Goal: Task Accomplishment & Management: Use online tool/utility

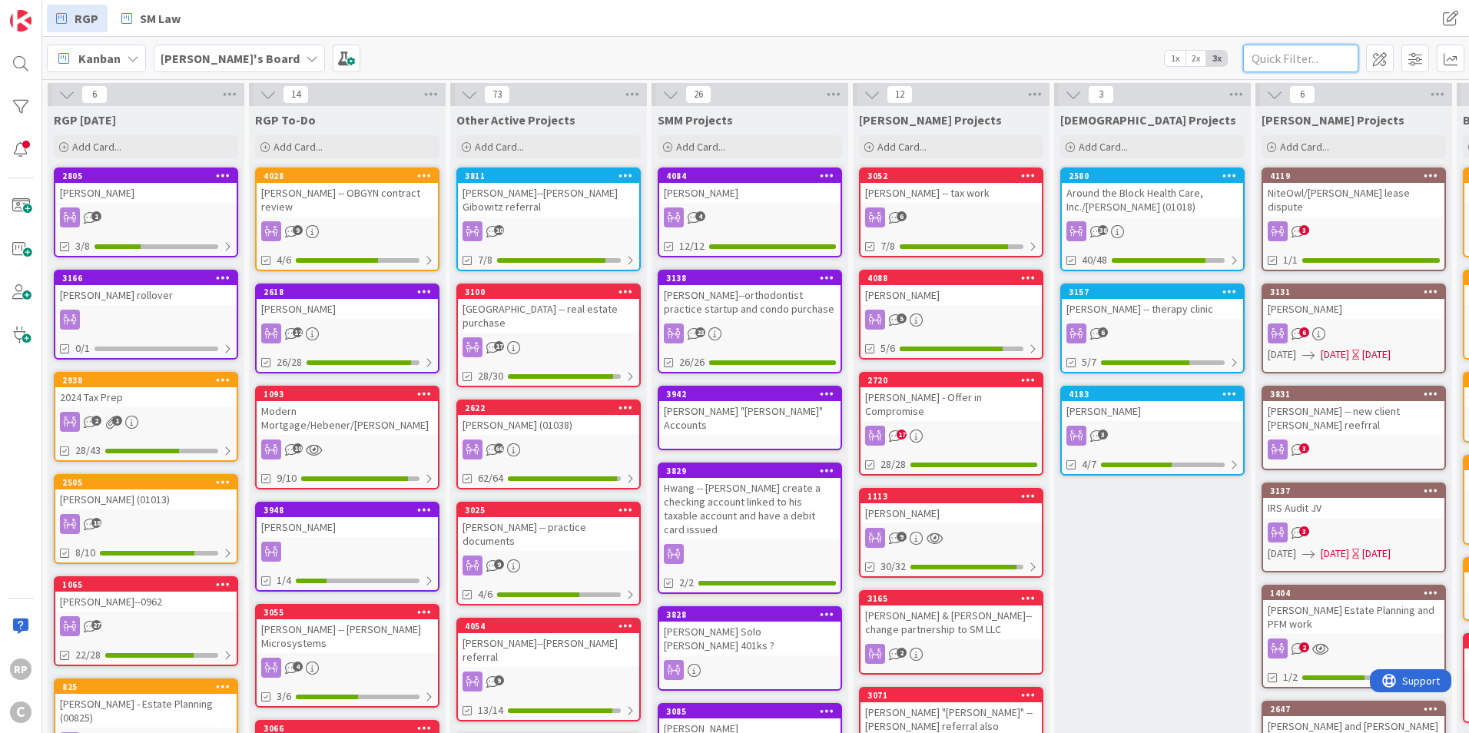
click at [1313, 64] on input "text" at bounding box center [1300, 59] width 115 height 28
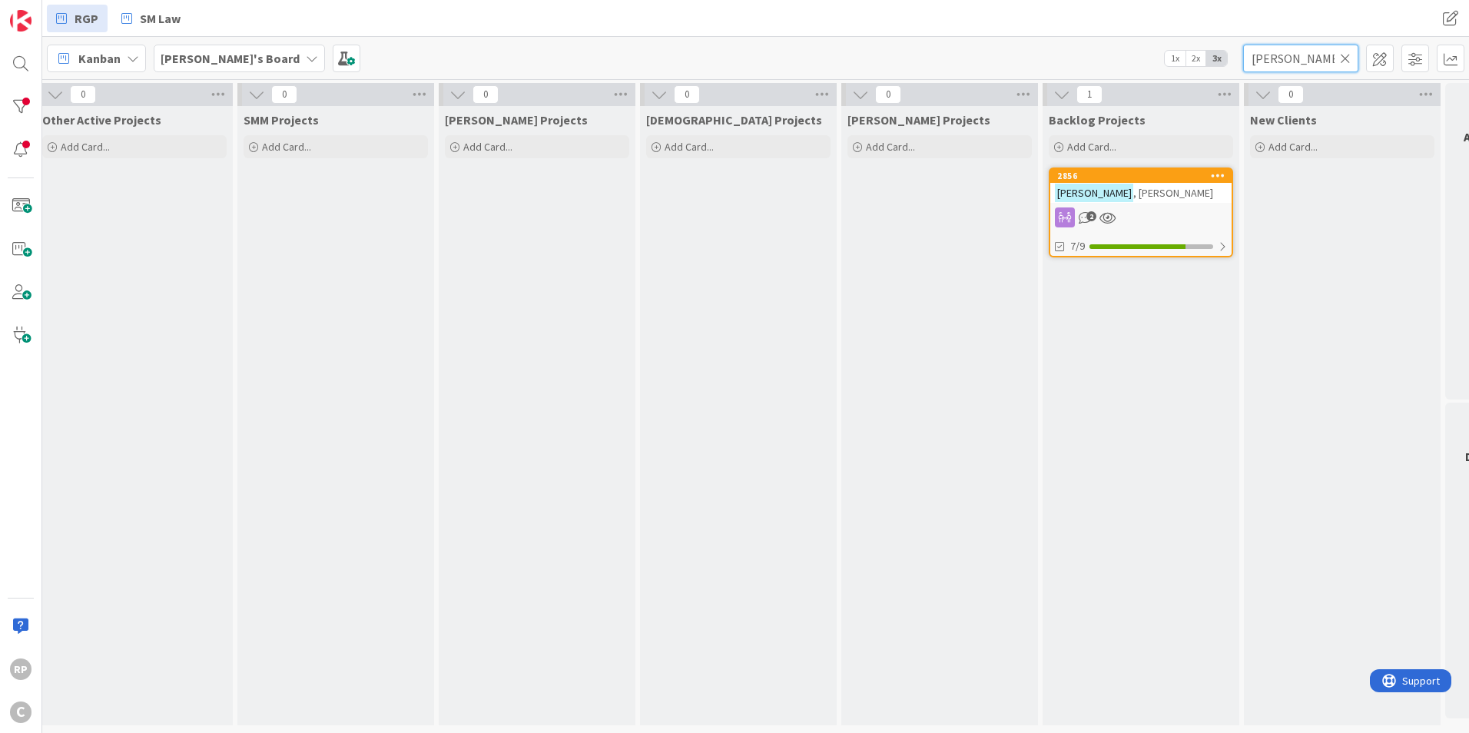
scroll to position [0, 419]
type input "[PERSON_NAME]"
click at [1131, 183] on div "[PERSON_NAME]" at bounding box center [1135, 193] width 181 height 20
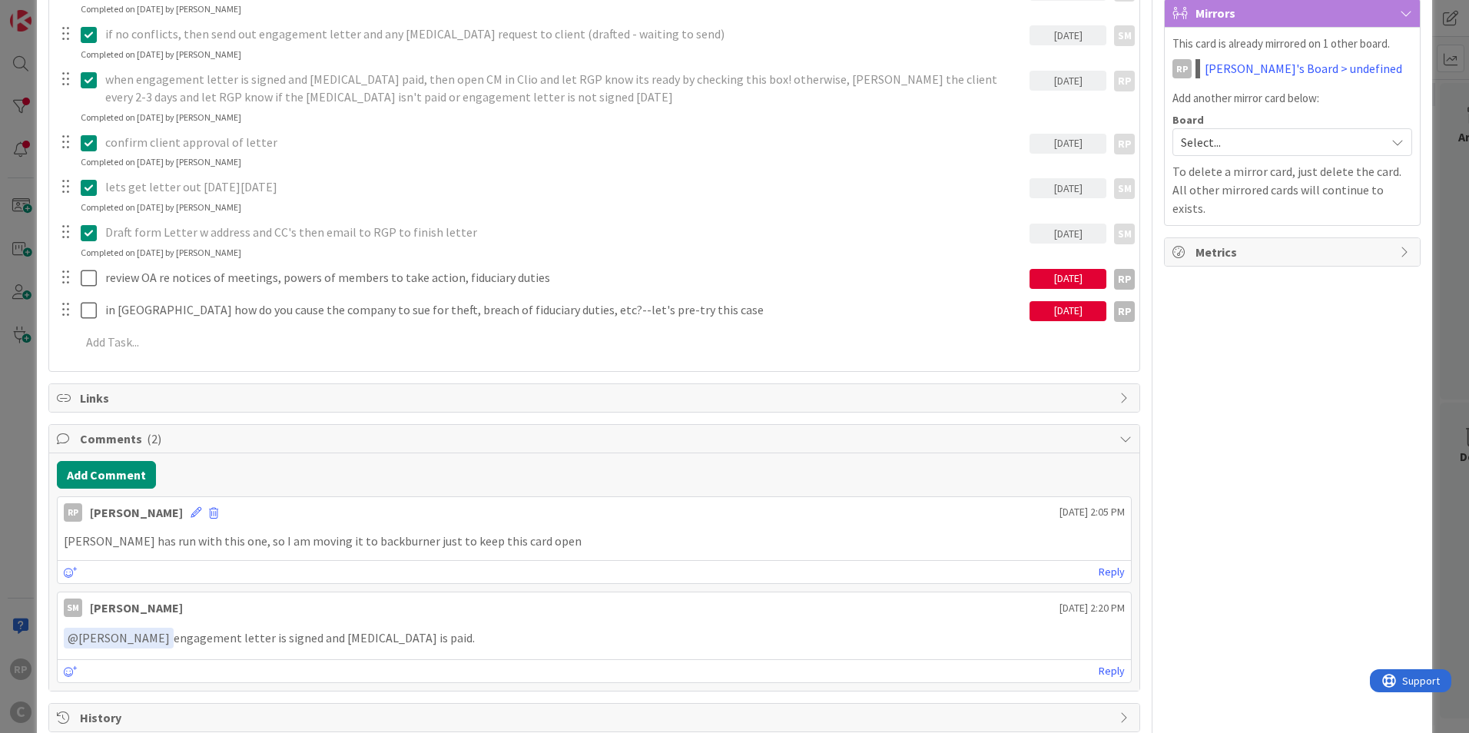
scroll to position [384, 0]
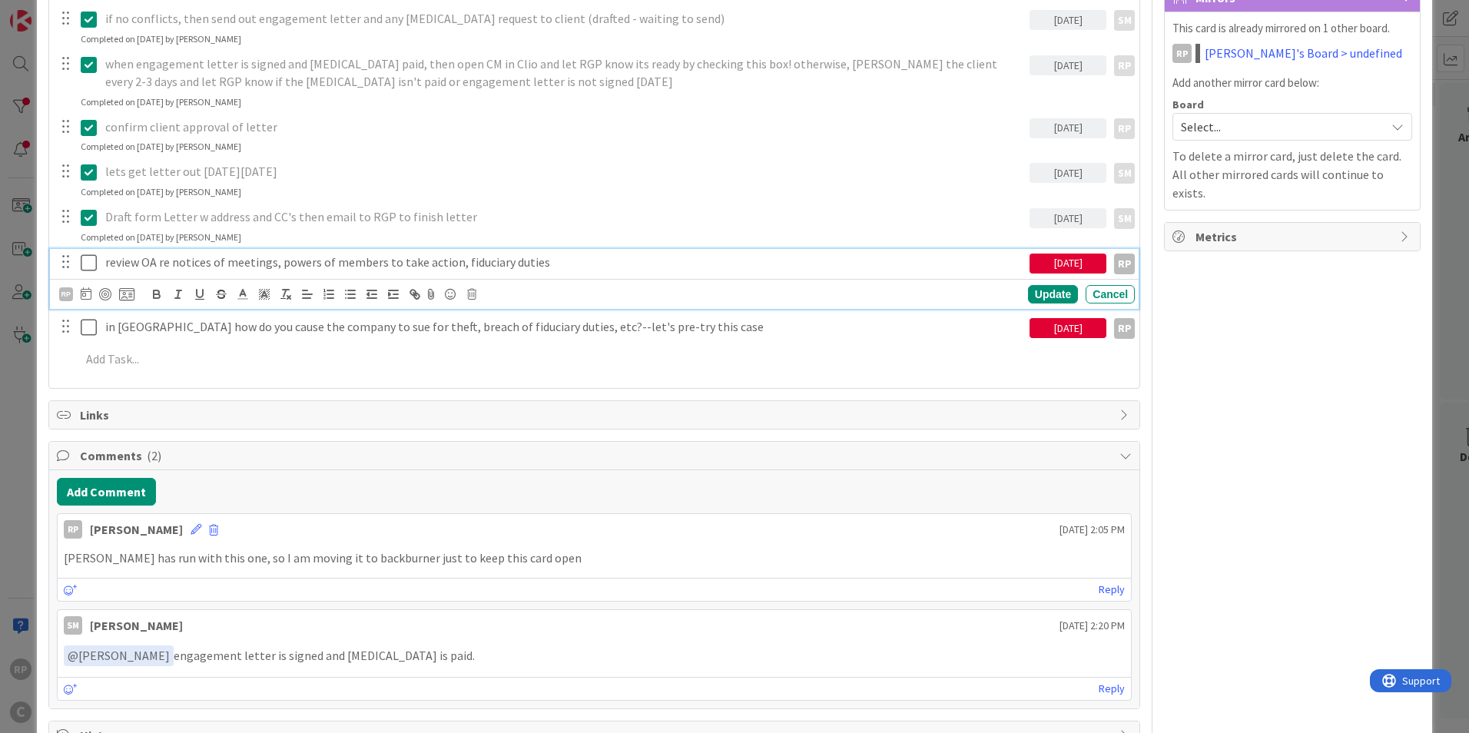
click at [82, 266] on icon at bounding box center [89, 263] width 16 height 18
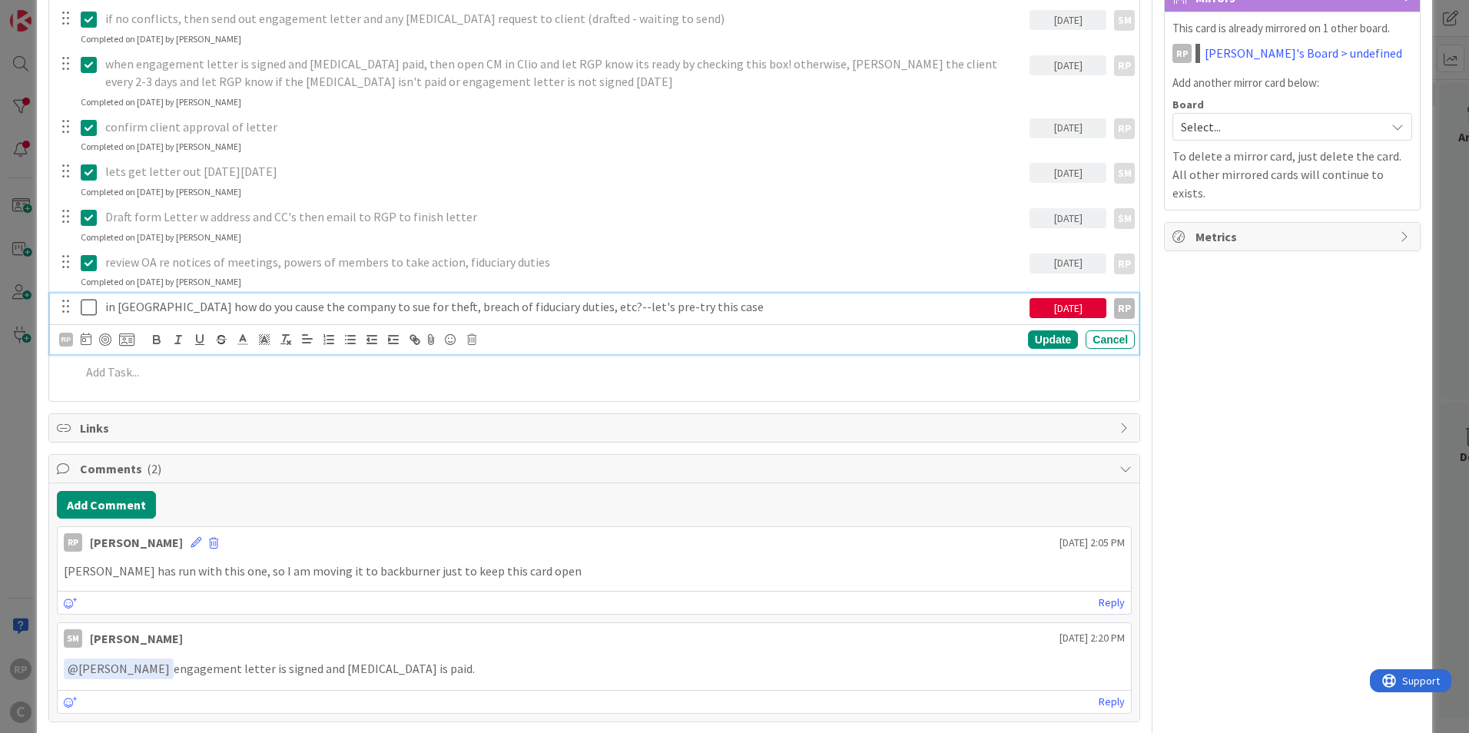
click at [88, 301] on icon at bounding box center [89, 307] width 16 height 18
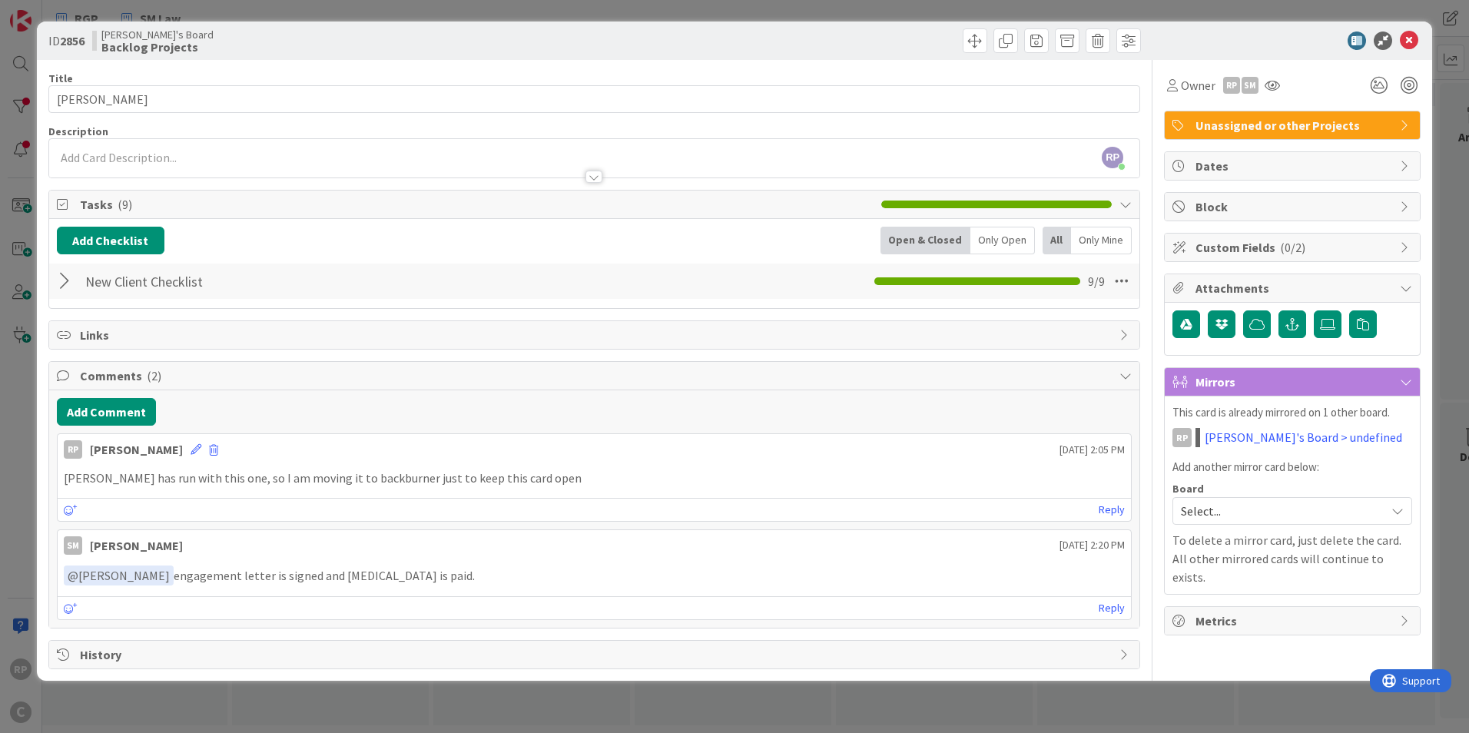
scroll to position [0, 0]
click at [113, 233] on button "Add Checklist" at bounding box center [111, 241] width 108 height 28
type input "10/25 Real Estate Protection"
click at [101, 370] on div "Checklist Name (needed before adding tasks) 28 / 64 10/25 Real Estate Protectio…" at bounding box center [184, 337] width 238 height 101
click at [96, 346] on button "Add" at bounding box center [85, 350] width 41 height 28
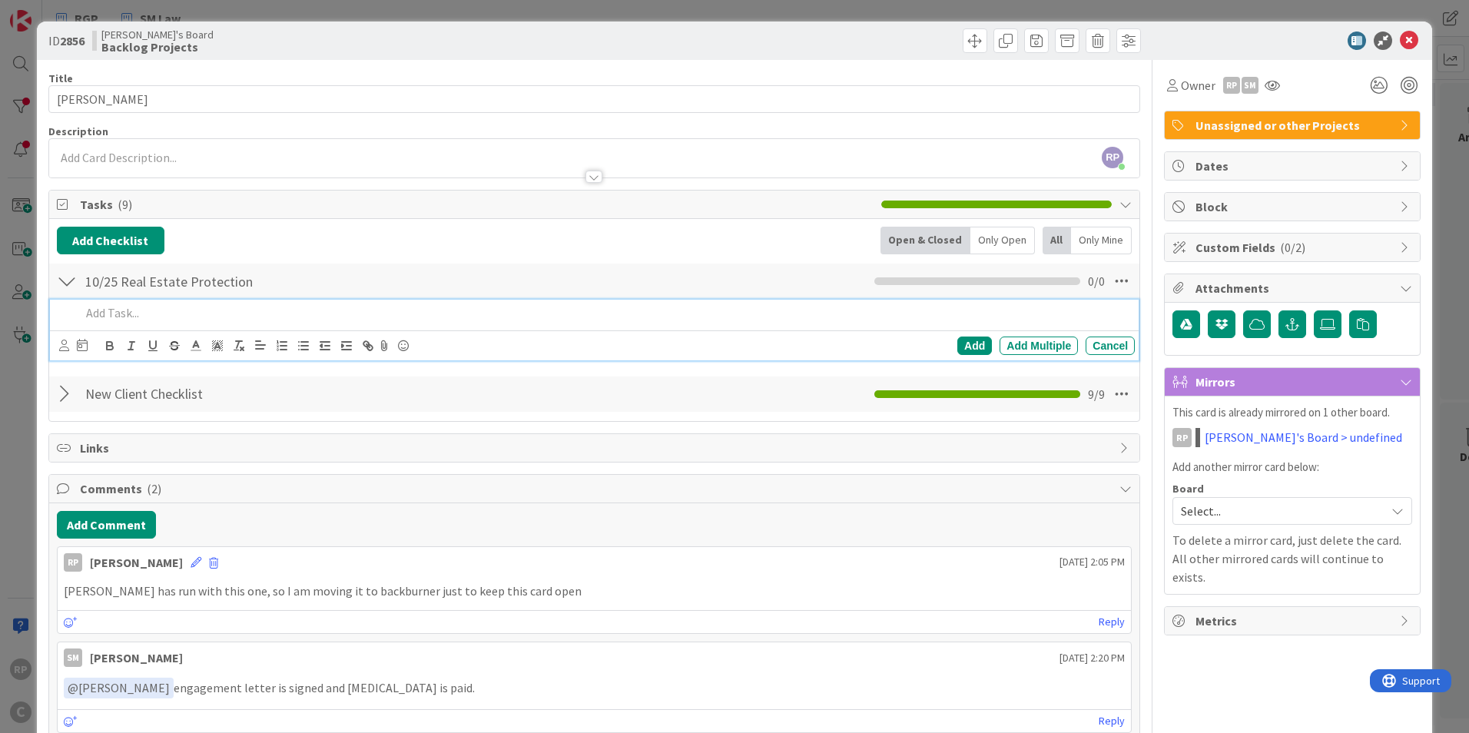
click at [128, 320] on p at bounding box center [605, 313] width 1048 height 18
click at [1257, 513] on span "Select..." at bounding box center [1279, 511] width 197 height 22
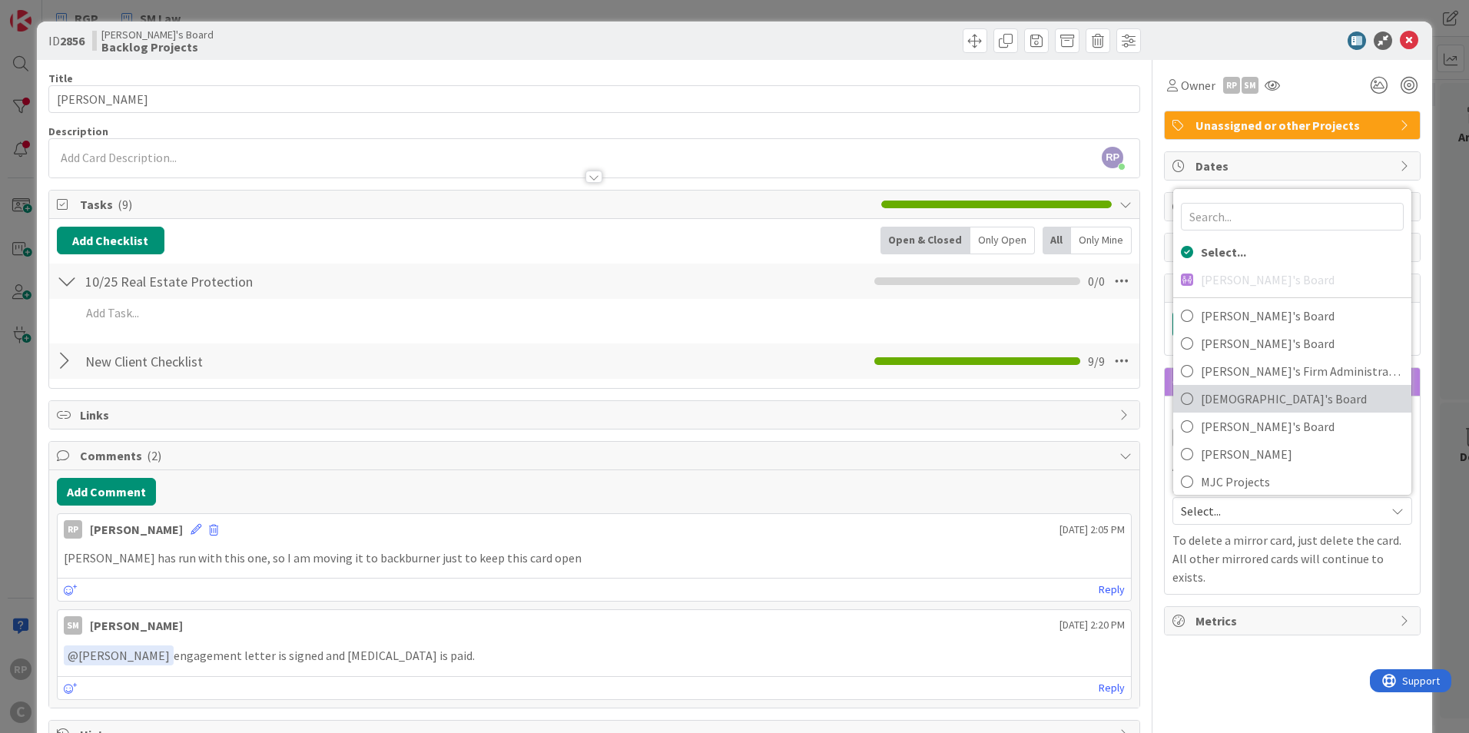
click at [1248, 398] on span "[DEMOGRAPHIC_DATA]'s Board" at bounding box center [1302, 398] width 203 height 23
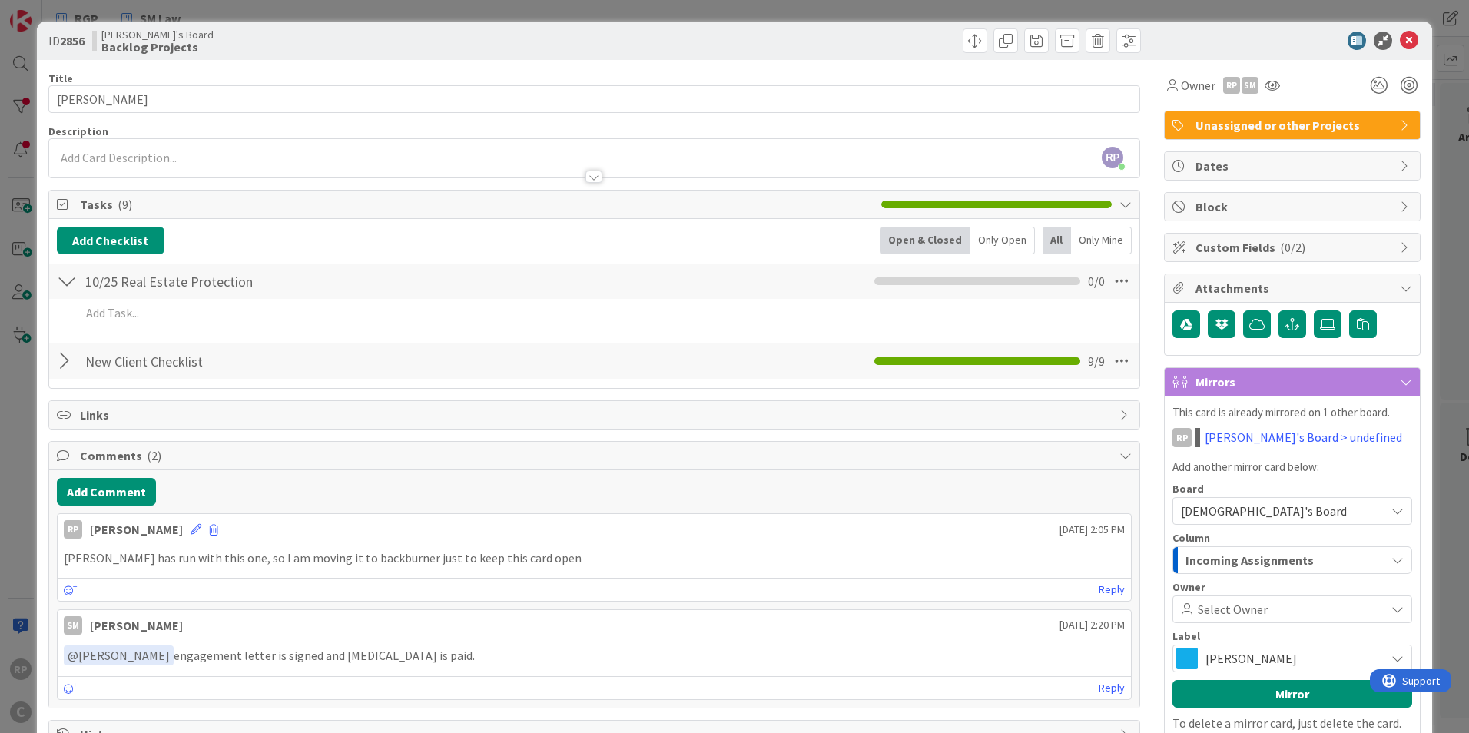
click at [1238, 609] on span "Select Owner" at bounding box center [1233, 609] width 70 height 18
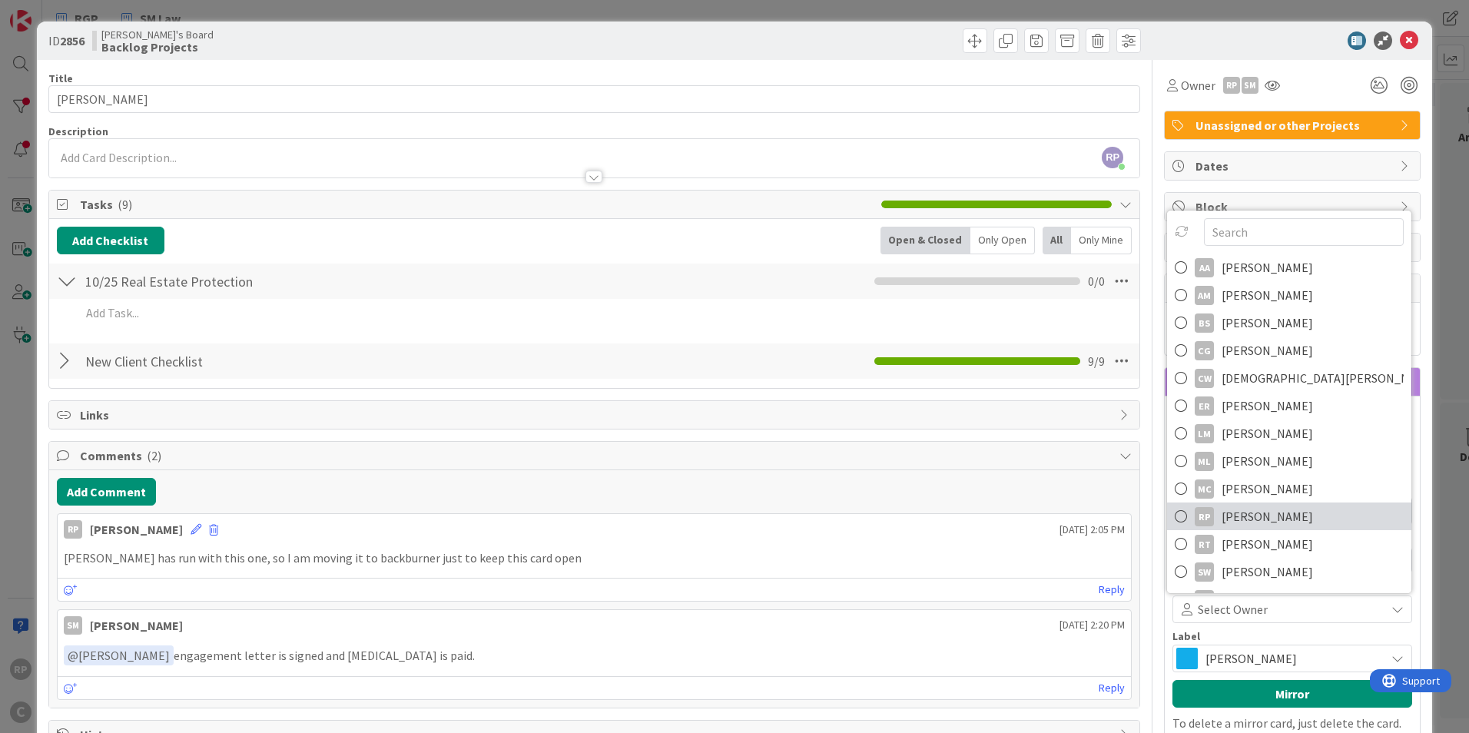
click at [1247, 519] on span "[PERSON_NAME]" at bounding box center [1267, 516] width 91 height 23
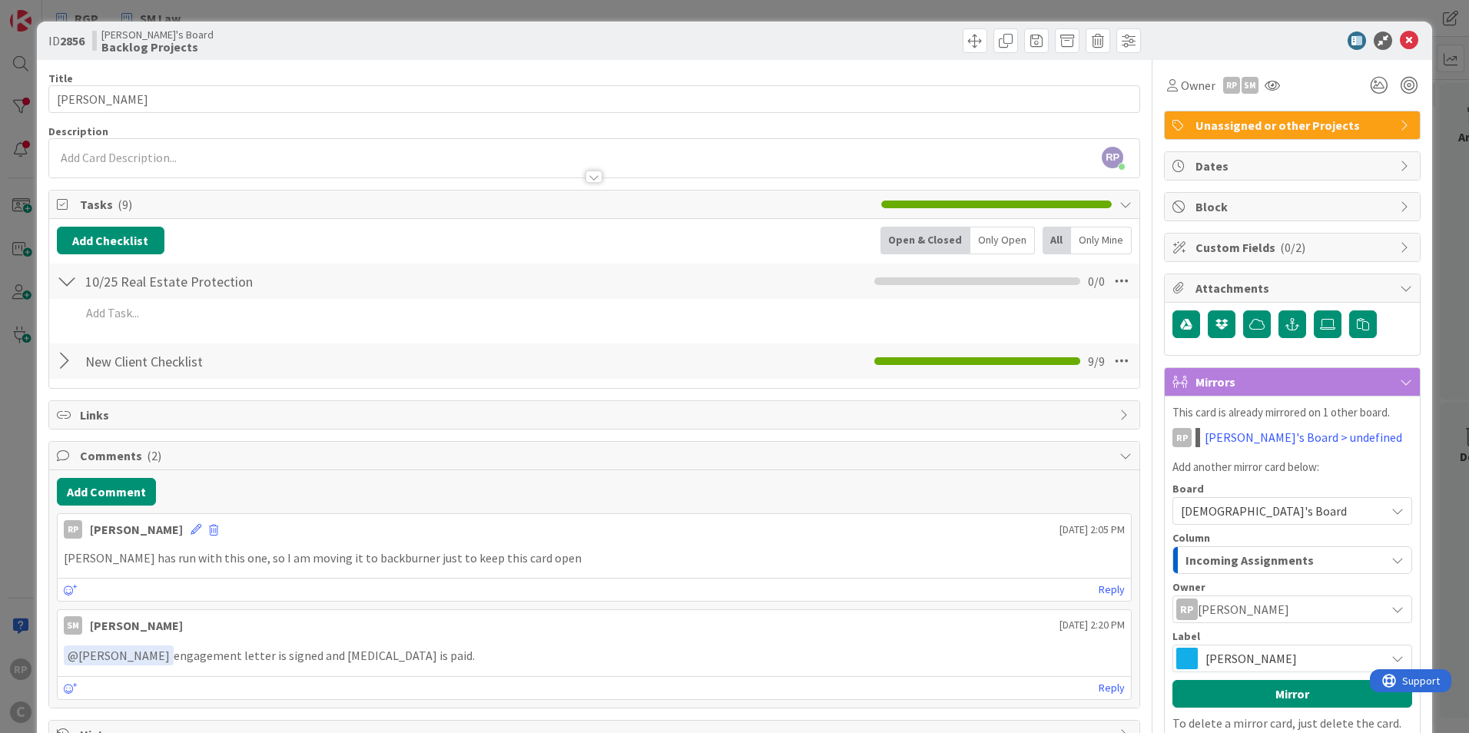
click at [1235, 665] on span "[PERSON_NAME]" at bounding box center [1291, 659] width 172 height 22
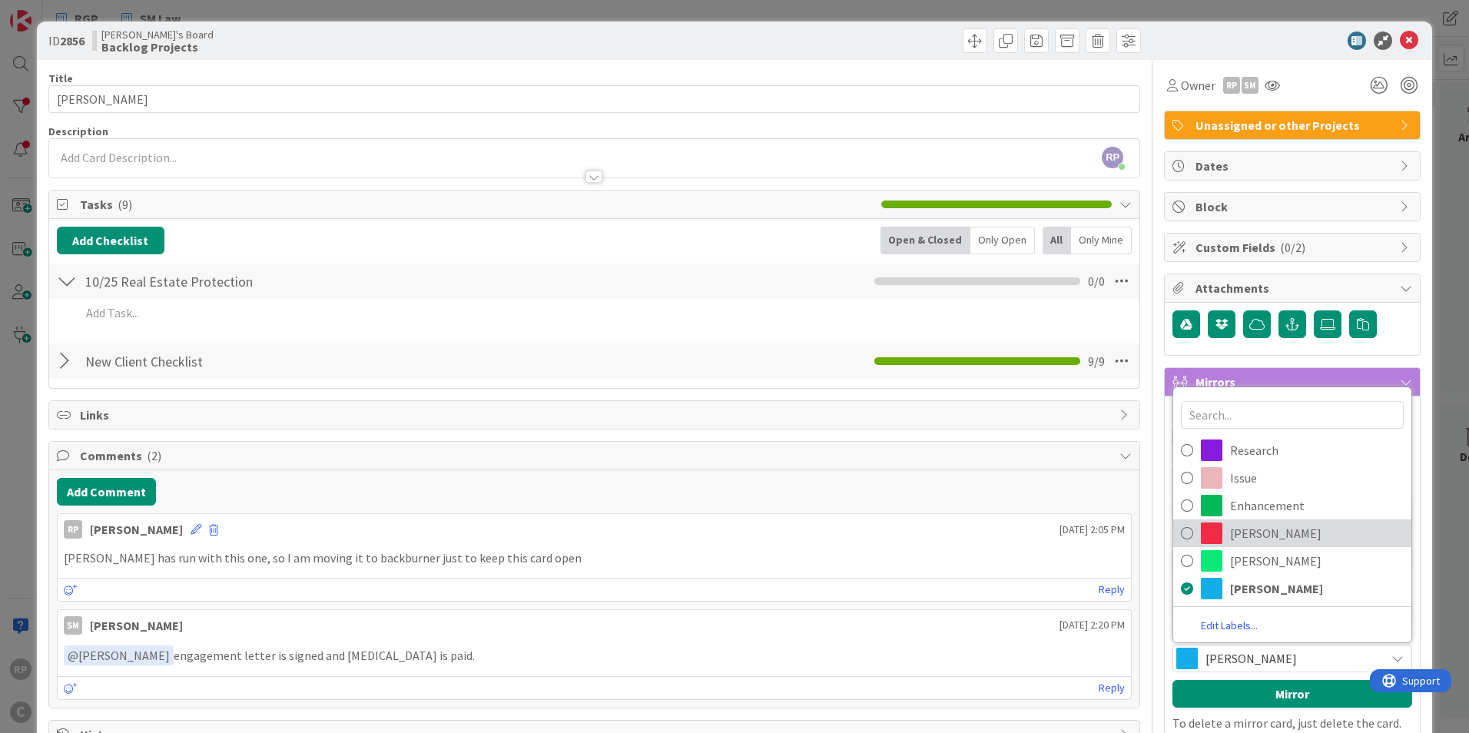
click at [1260, 533] on span "[PERSON_NAME]" at bounding box center [1317, 533] width 174 height 23
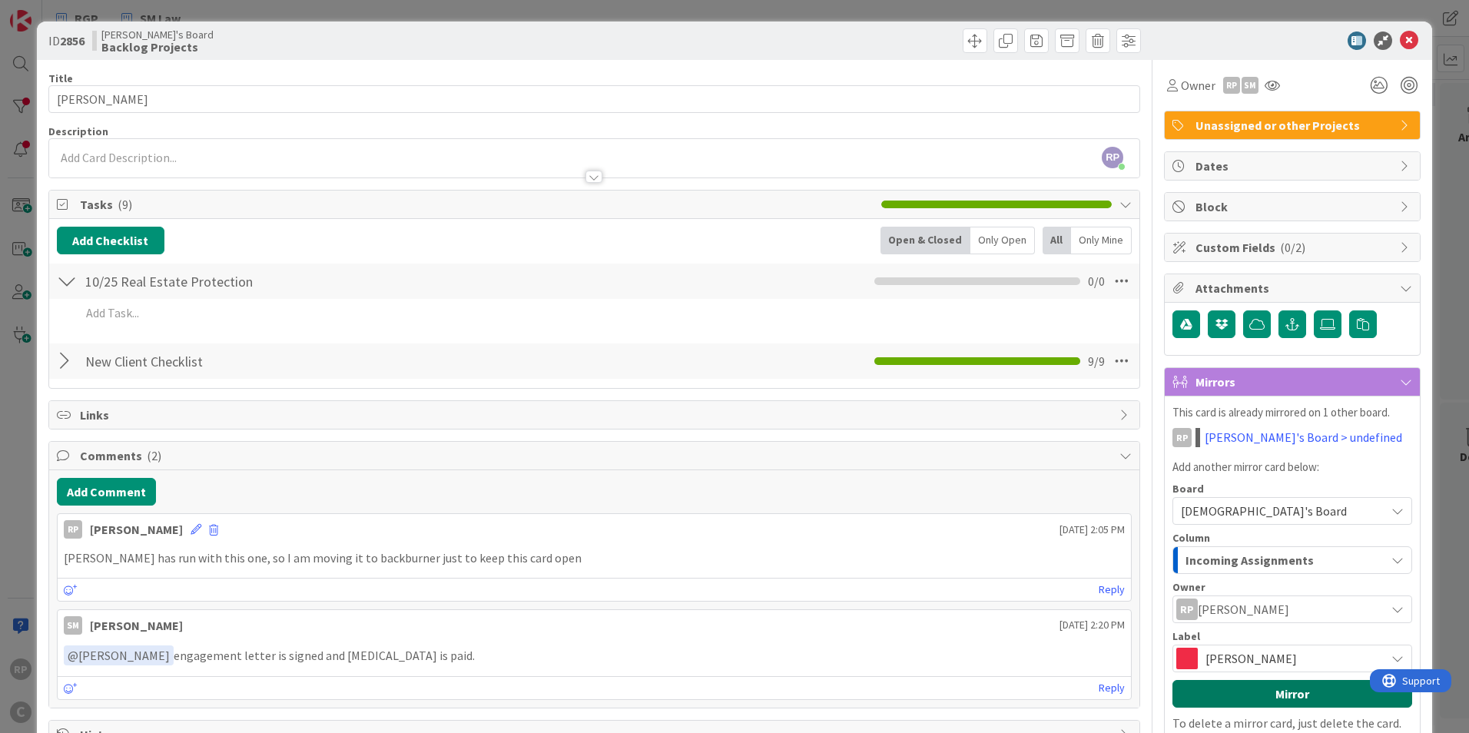
click at [1266, 694] on button "Mirror" at bounding box center [1292, 694] width 240 height 28
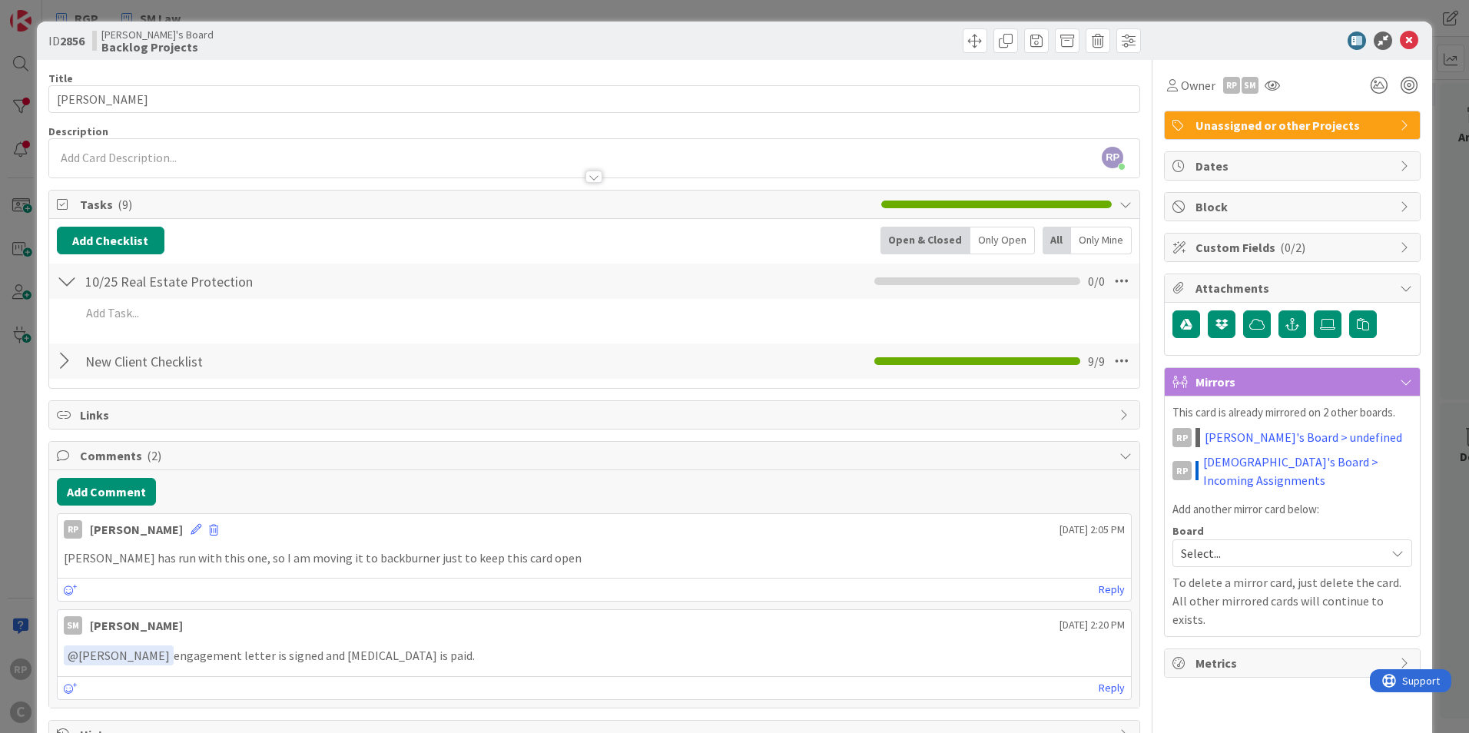
click at [116, 330] on div "Add Add Multiple Cancel" at bounding box center [594, 316] width 1075 height 34
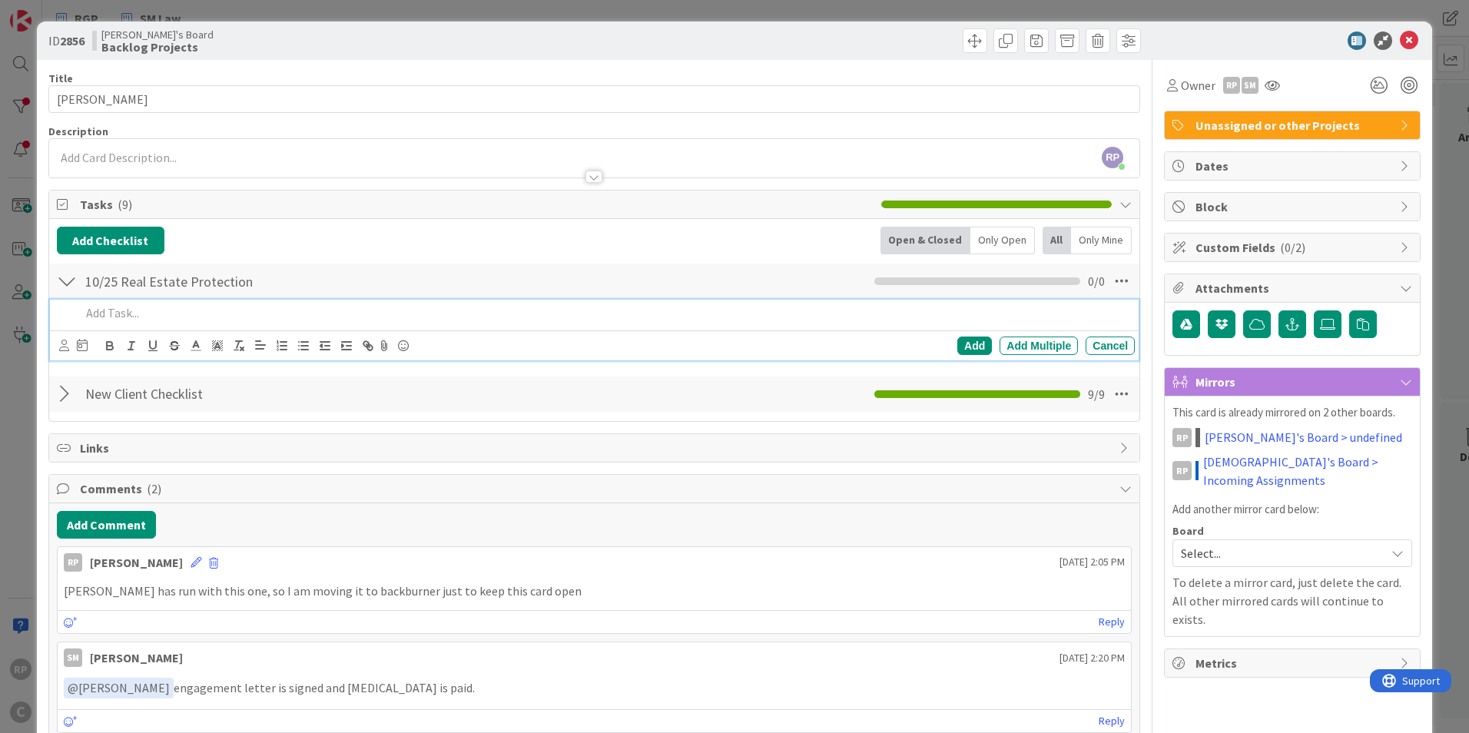
click at [121, 316] on p at bounding box center [605, 313] width 1048 height 18
click at [104, 318] on p at bounding box center [605, 313] width 1048 height 18
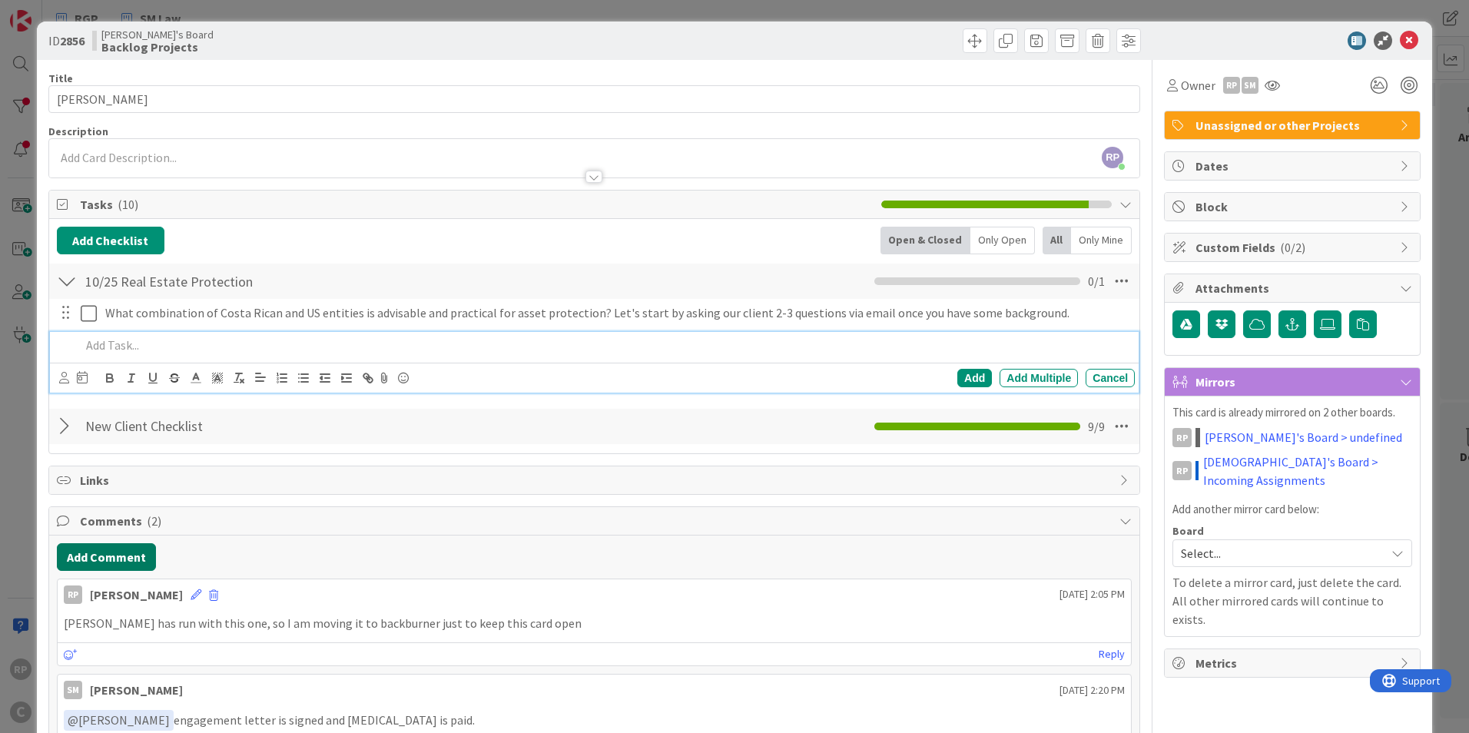
click at [106, 569] on button "Add Comment" at bounding box center [106, 557] width 99 height 28
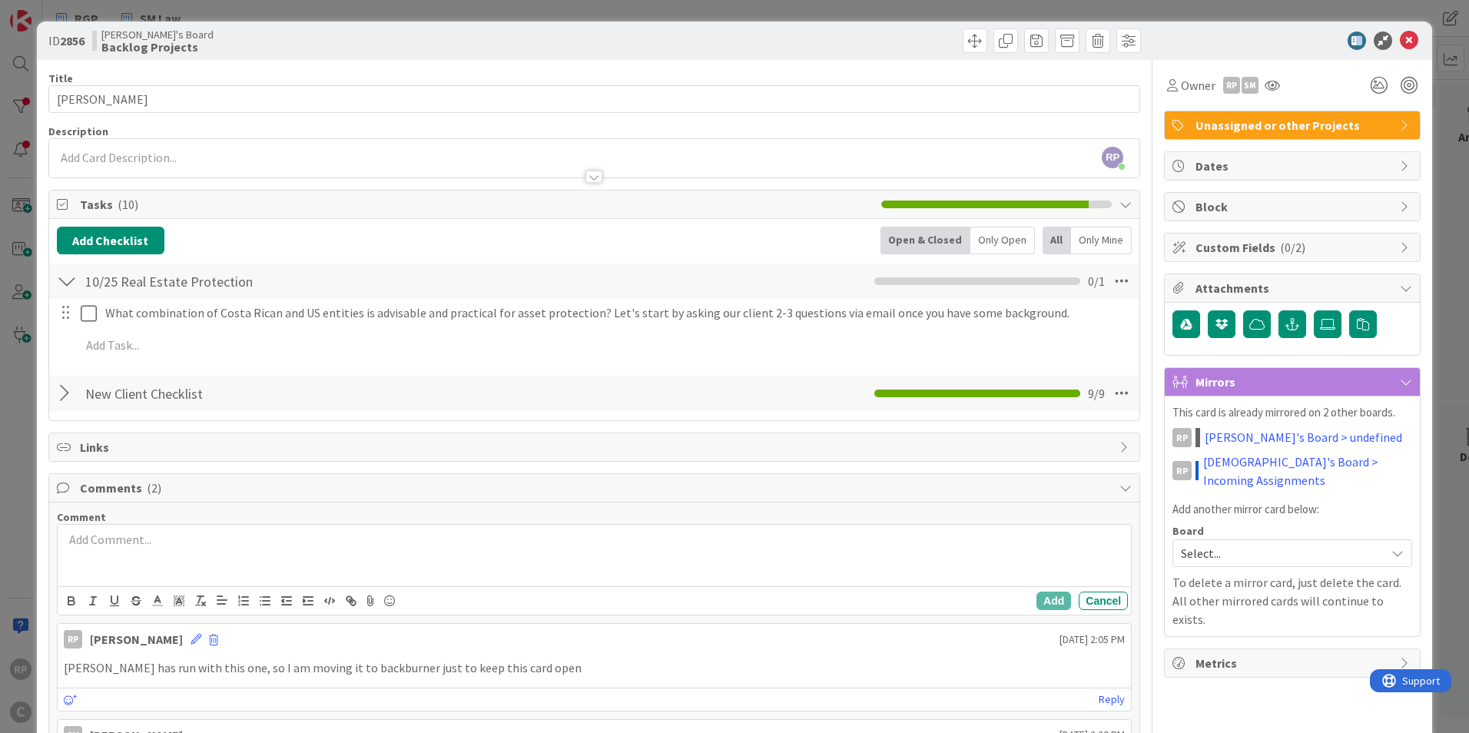
click at [106, 557] on div at bounding box center [594, 555] width 1073 height 61
click at [1044, 603] on button "Add" at bounding box center [1053, 601] width 35 height 18
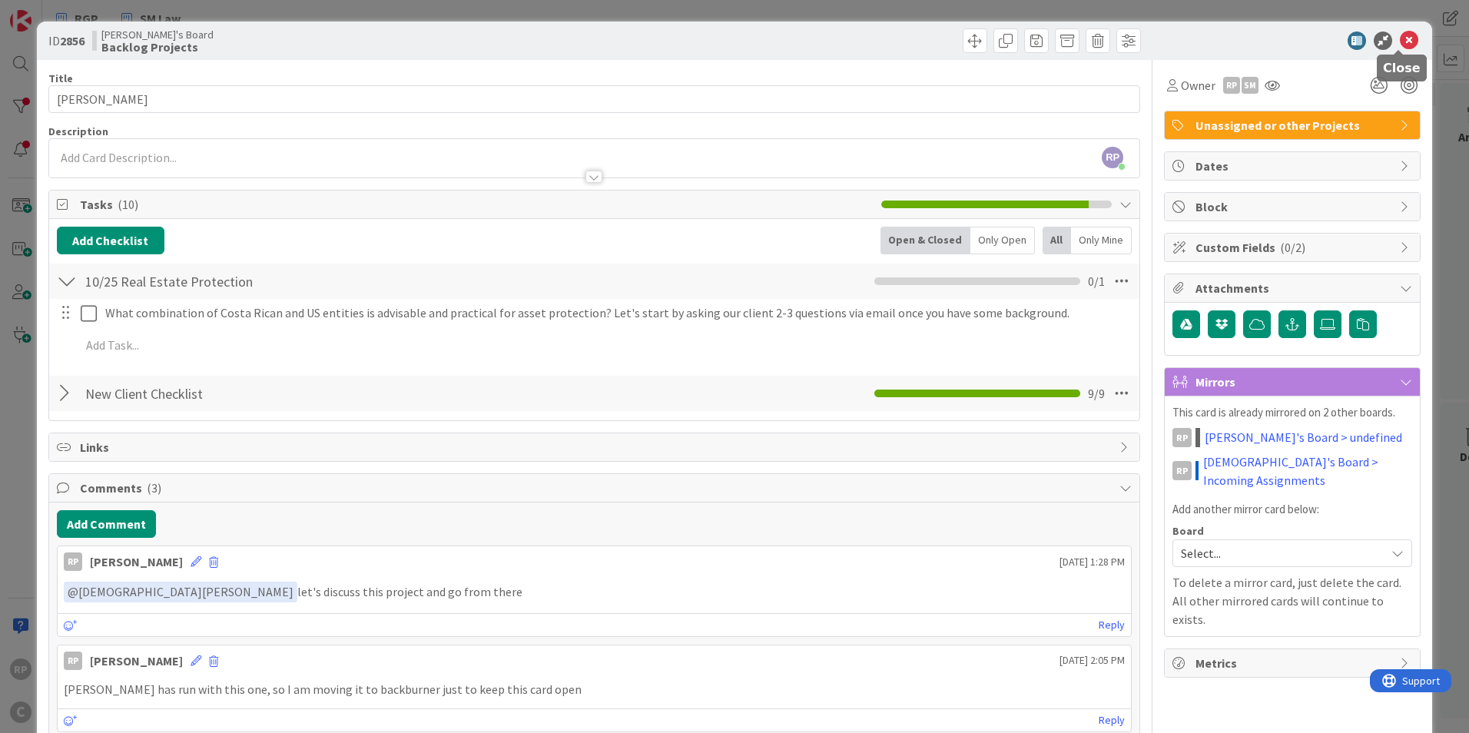
click at [1269, 116] on span "Unassigned or other Projects" at bounding box center [1293, 125] width 197 height 18
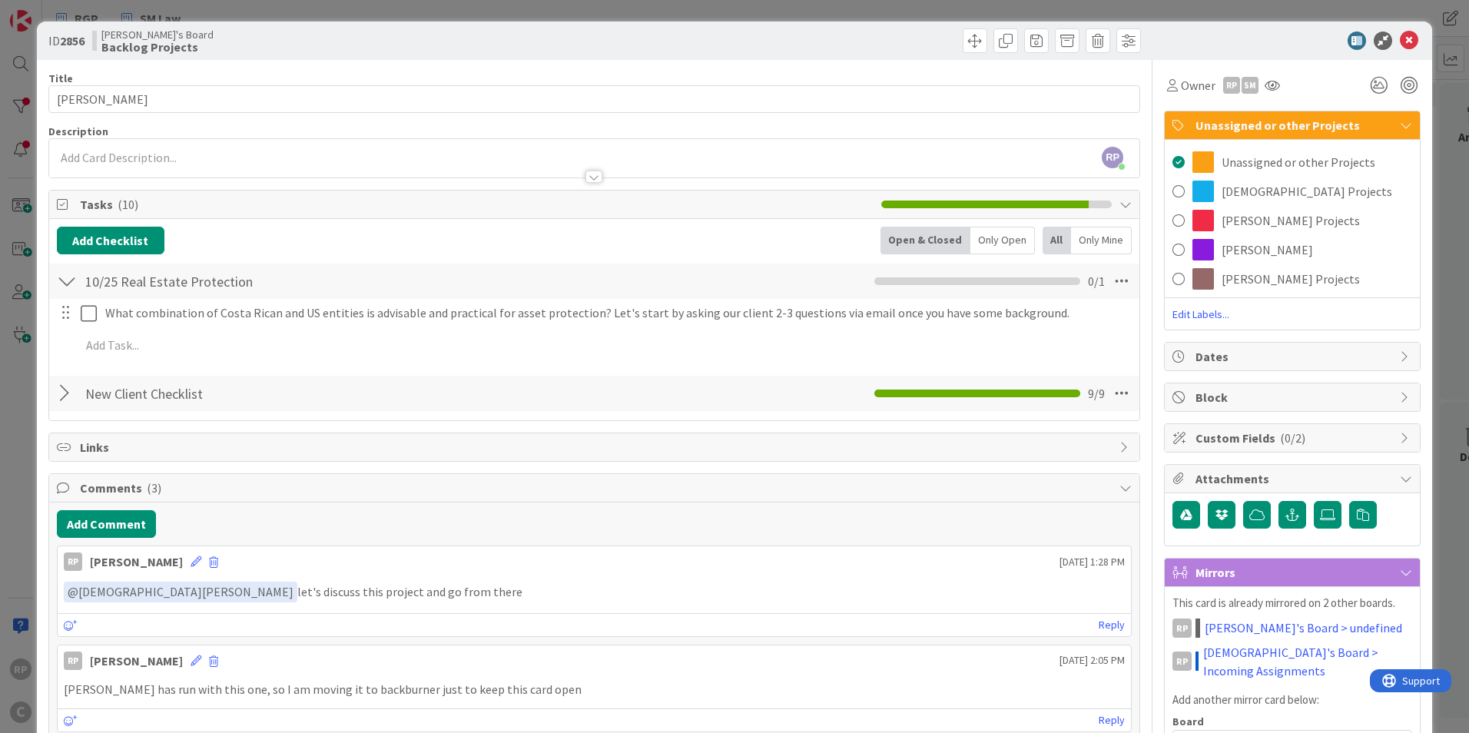
drag, startPoint x: 1249, startPoint y: 191, endPoint x: 1418, endPoint y: 30, distance: 233.7
click at [1251, 191] on span "[DEMOGRAPHIC_DATA] Projects" at bounding box center [1307, 191] width 171 height 18
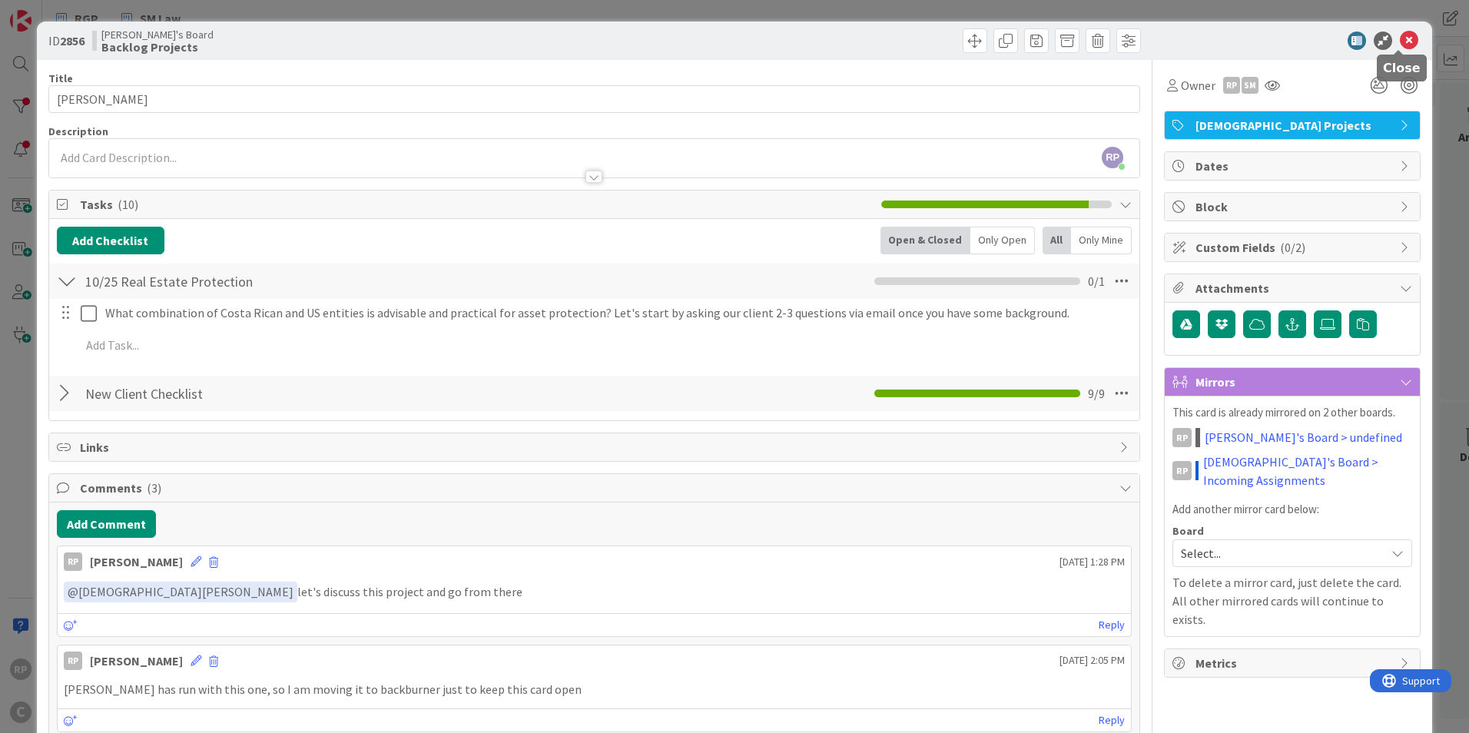
click at [1400, 42] on icon at bounding box center [1409, 40] width 18 height 18
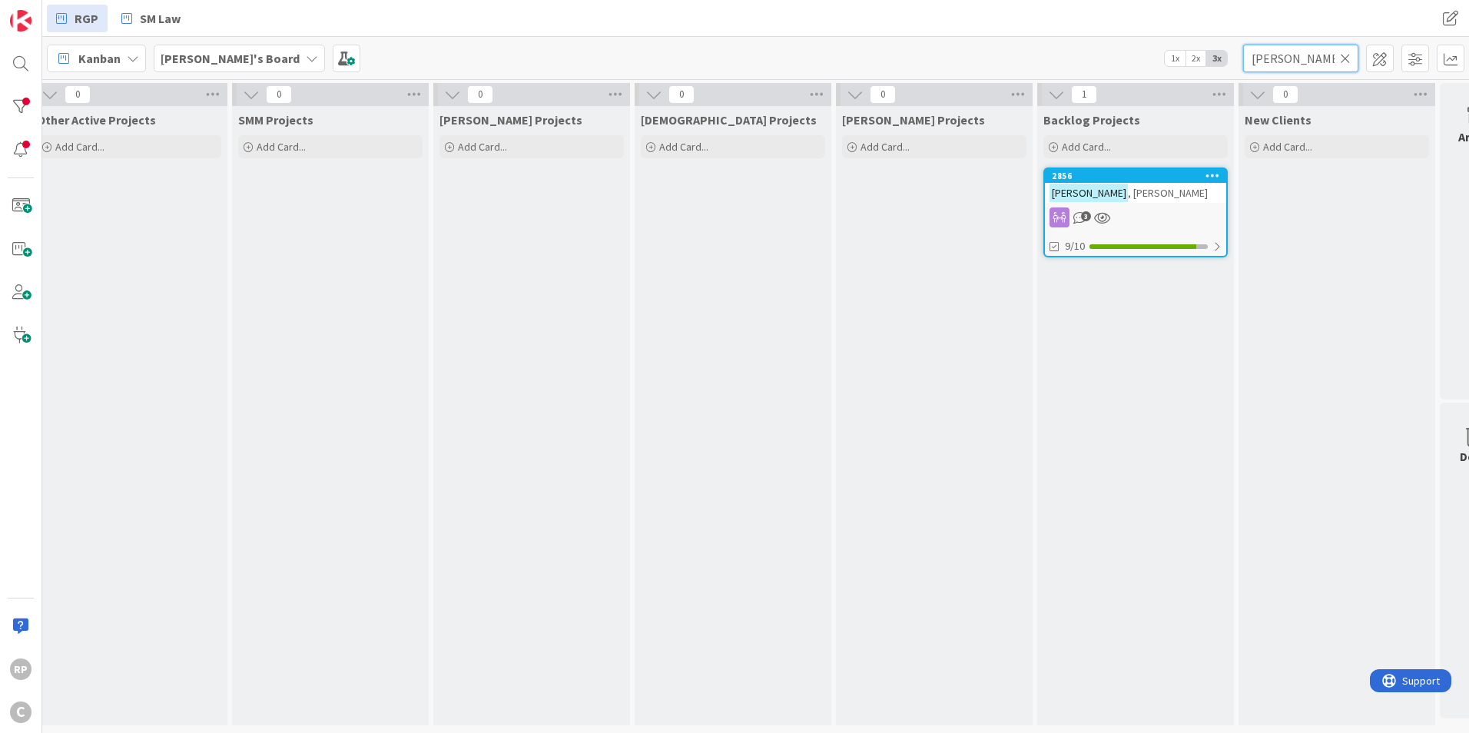
click at [1351, 57] on input "[PERSON_NAME]" at bounding box center [1300, 59] width 115 height 28
click at [1349, 57] on icon at bounding box center [1345, 58] width 11 height 14
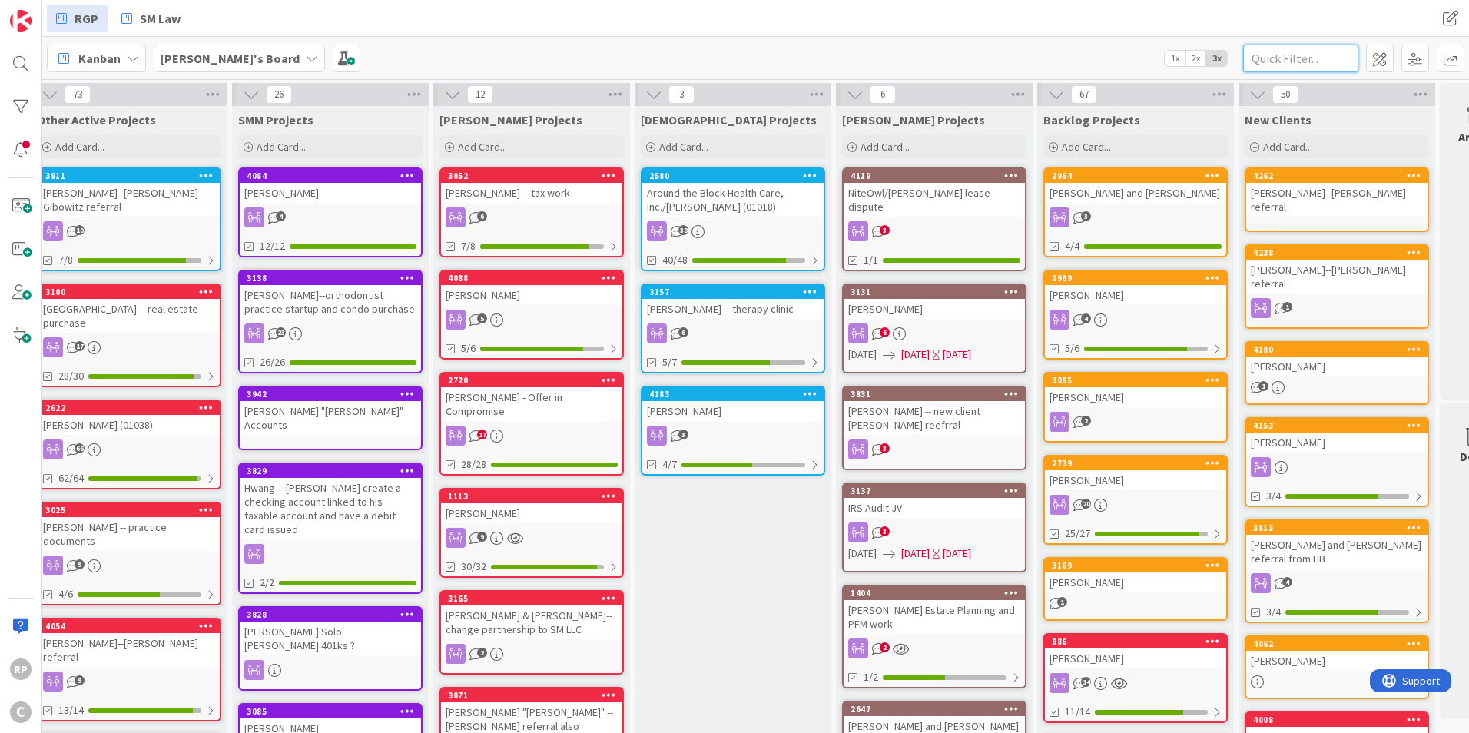
click at [1260, 55] on input "text" at bounding box center [1300, 59] width 115 height 28
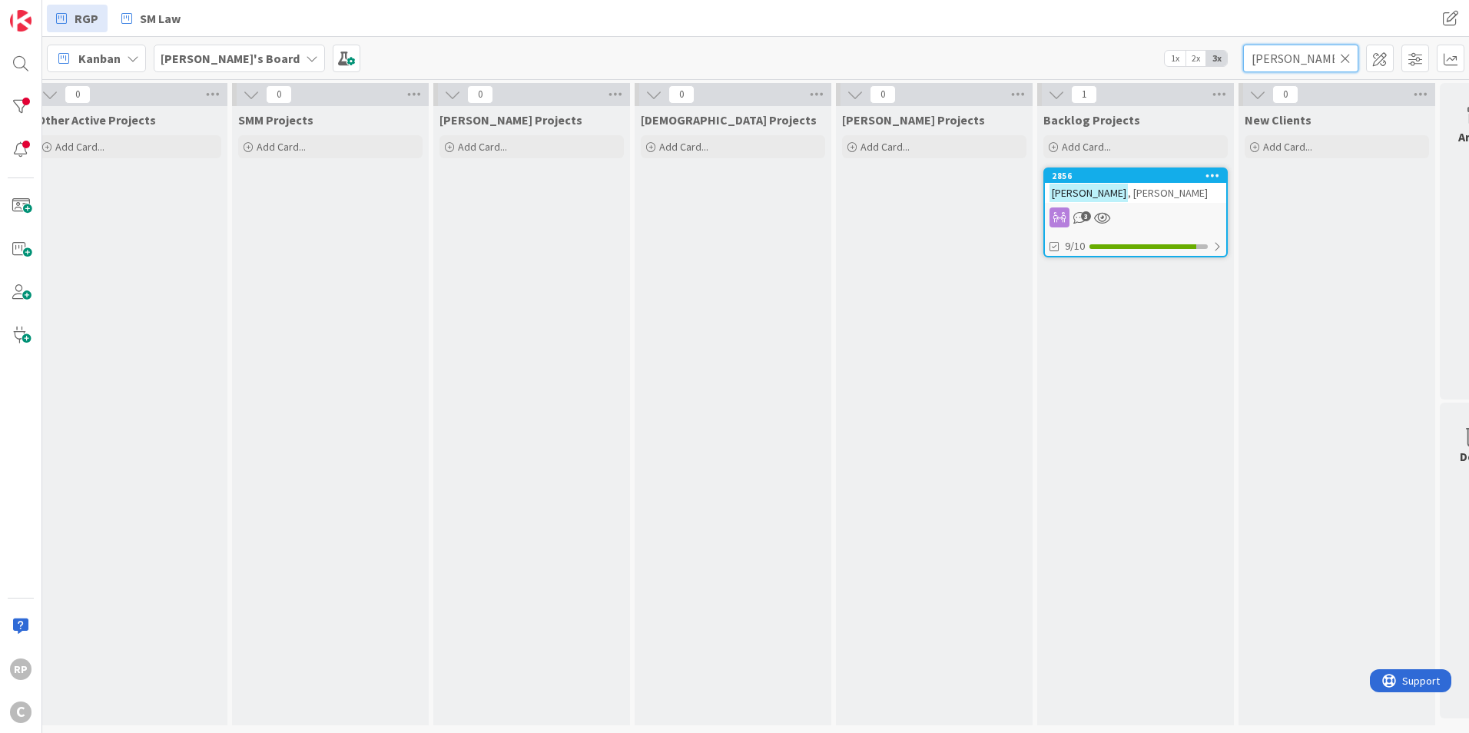
type input "[PERSON_NAME]"
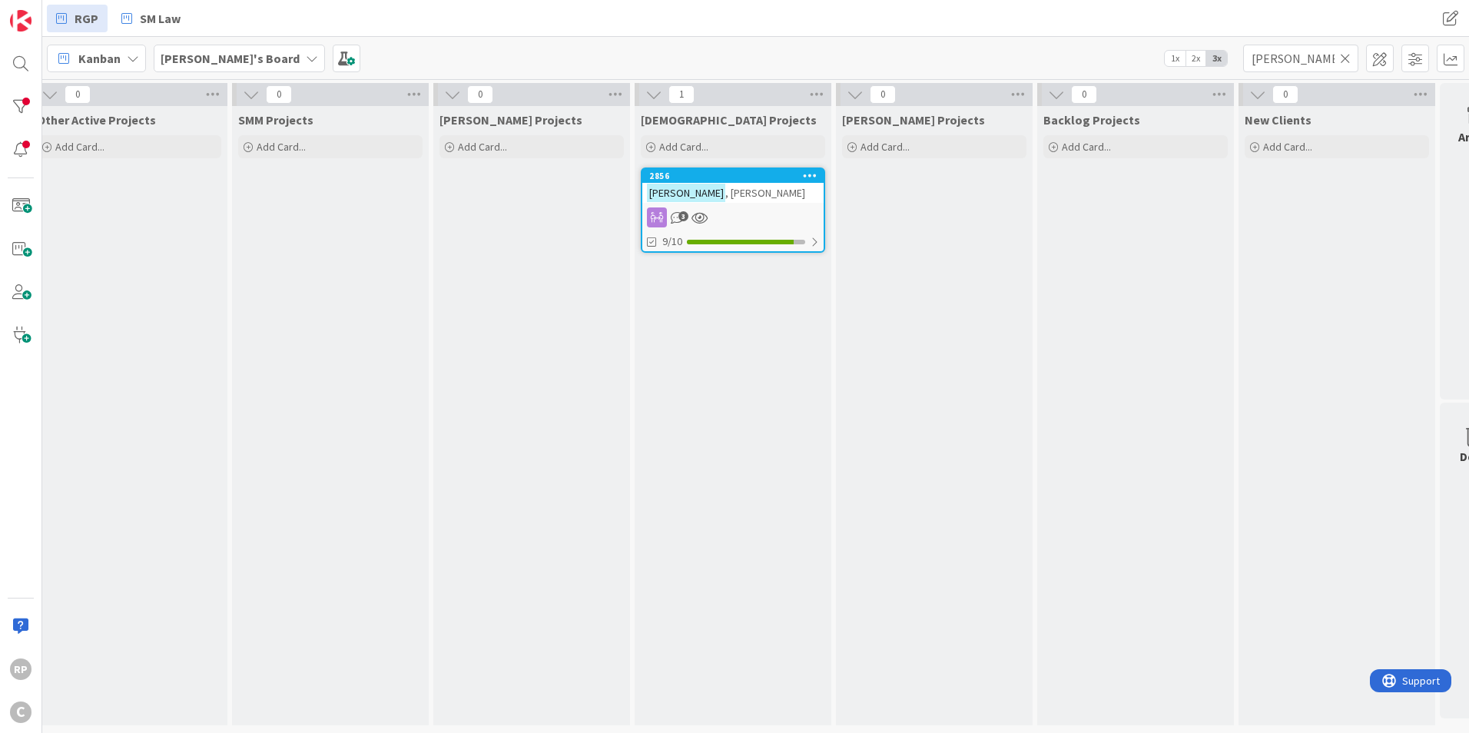
click at [1350, 58] on icon at bounding box center [1345, 58] width 11 height 14
